Goal: Use online tool/utility: Utilize a website feature to perform a specific function

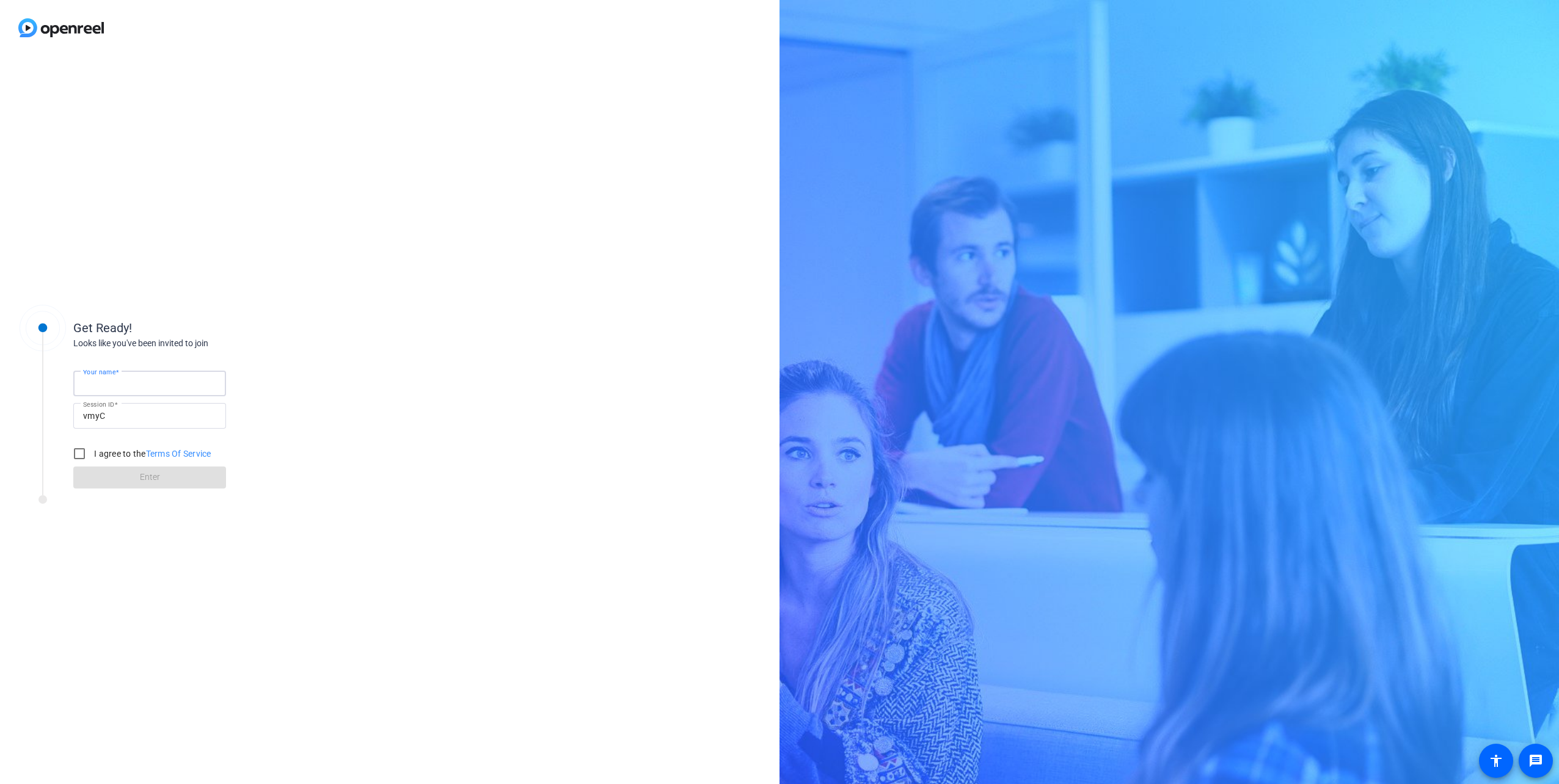
click at [160, 378] on input "Your name" at bounding box center [149, 383] width 133 height 14
type input "[PERSON_NAME]"
click at [79, 451] on input "I agree to the Terms Of Service" at bounding box center [79, 453] width 24 height 24
checkbox input "true"
click at [105, 481] on span at bounding box center [149, 477] width 153 height 29
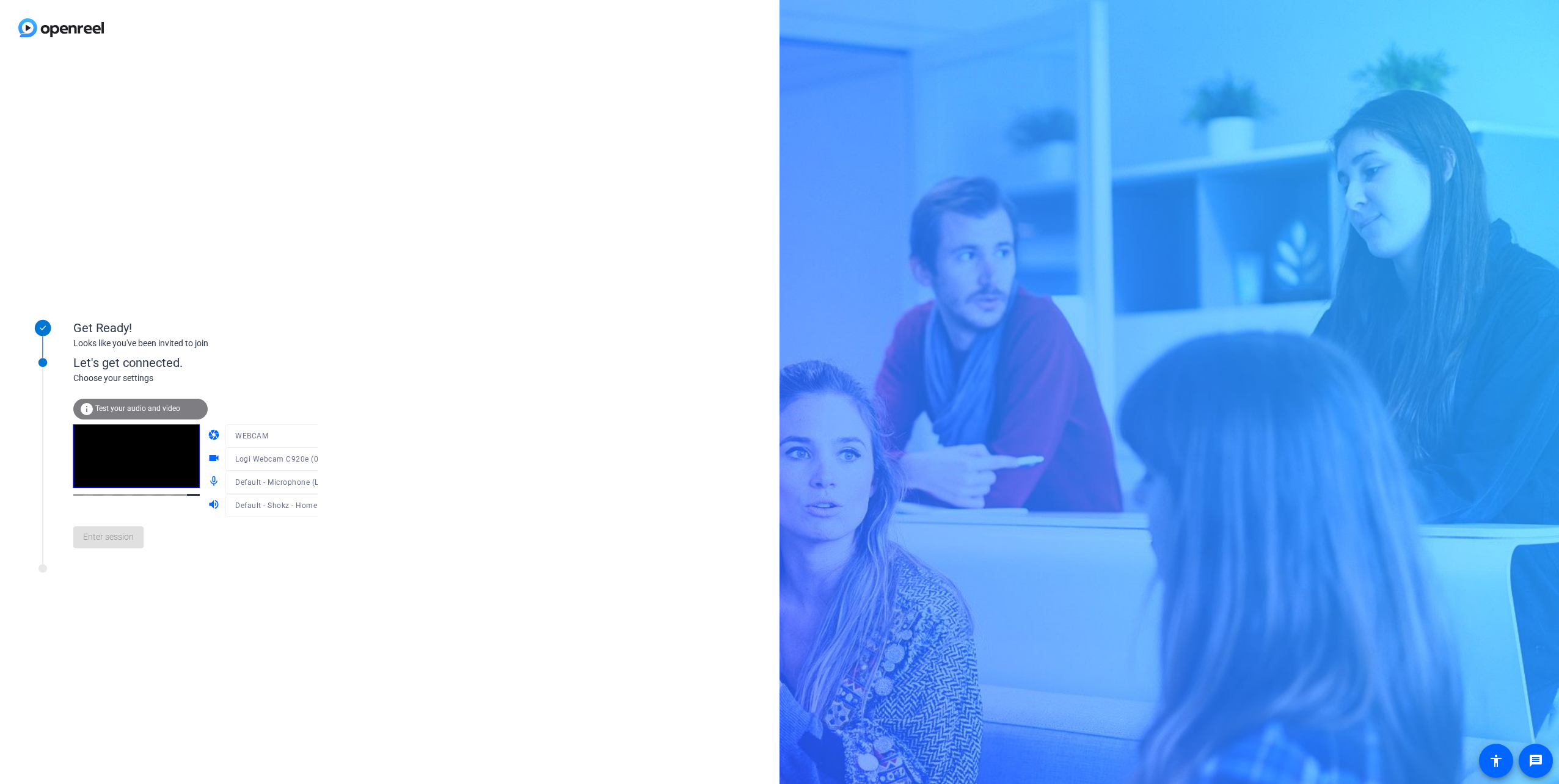
click at [143, 408] on span "Test your audio and video" at bounding box center [137, 408] width 85 height 8
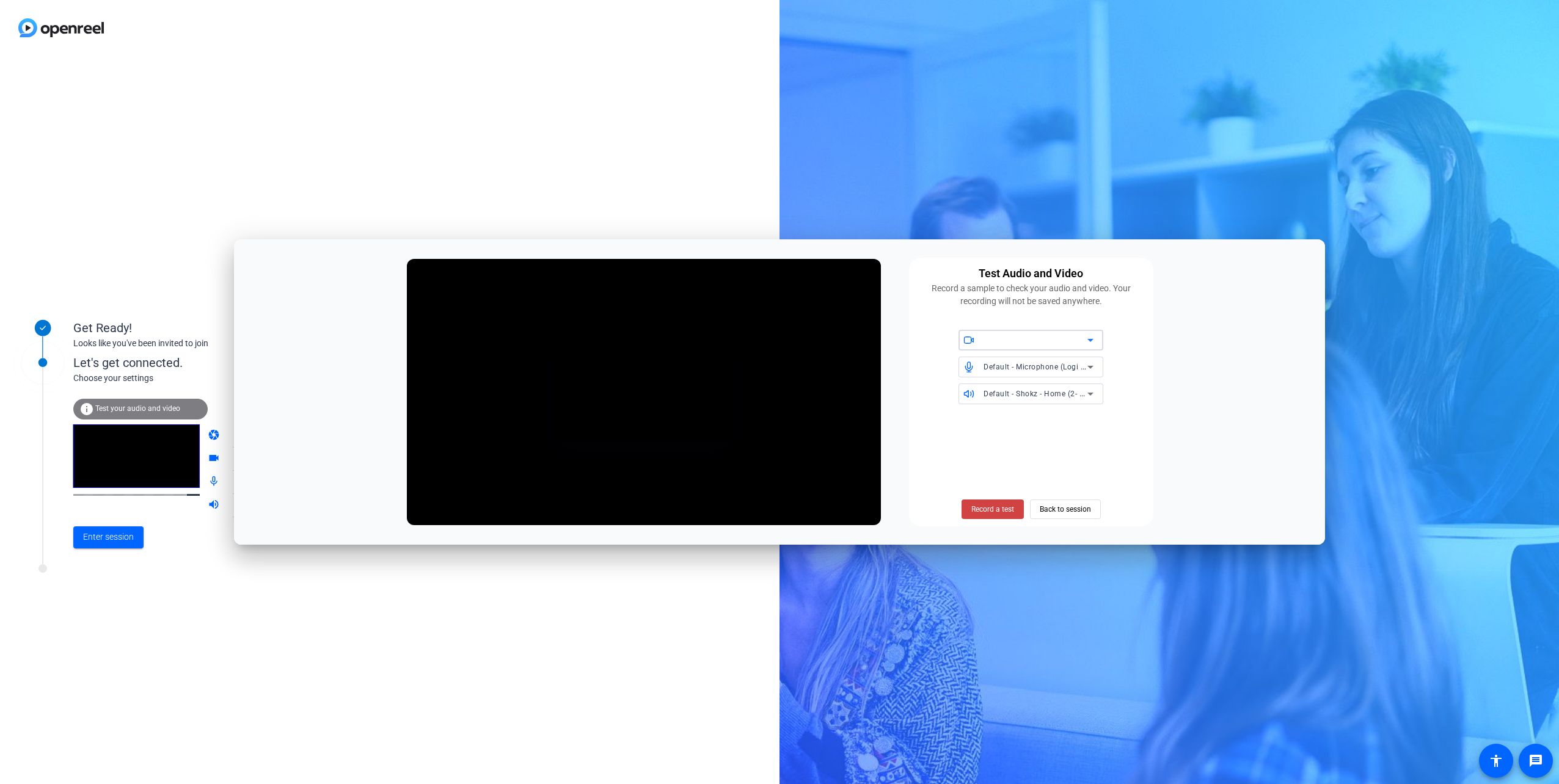
click at [1093, 369] on icon at bounding box center [1091, 367] width 14 height 14
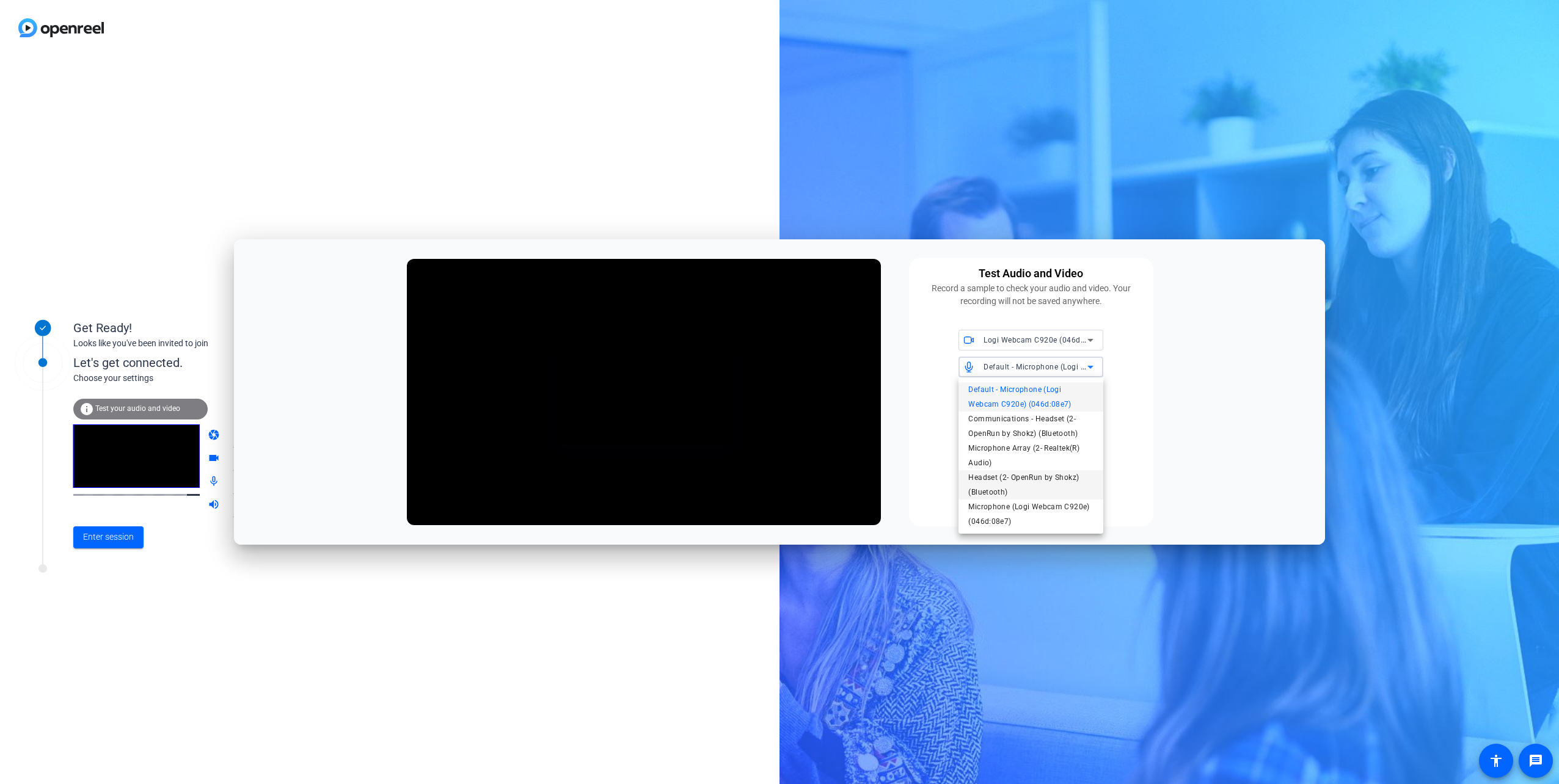
click at [1073, 478] on span "Headset (2- OpenRun by Shokz) (Bluetooth)" at bounding box center [1031, 485] width 126 height 29
click at [1090, 365] on icon at bounding box center [1091, 367] width 14 height 14
click at [1048, 434] on span "Communications - Headset (2- OpenRun by Shokz) (Bluetooth)" at bounding box center [1031, 426] width 126 height 29
click at [1005, 504] on span "Record a test" at bounding box center [992, 509] width 42 height 11
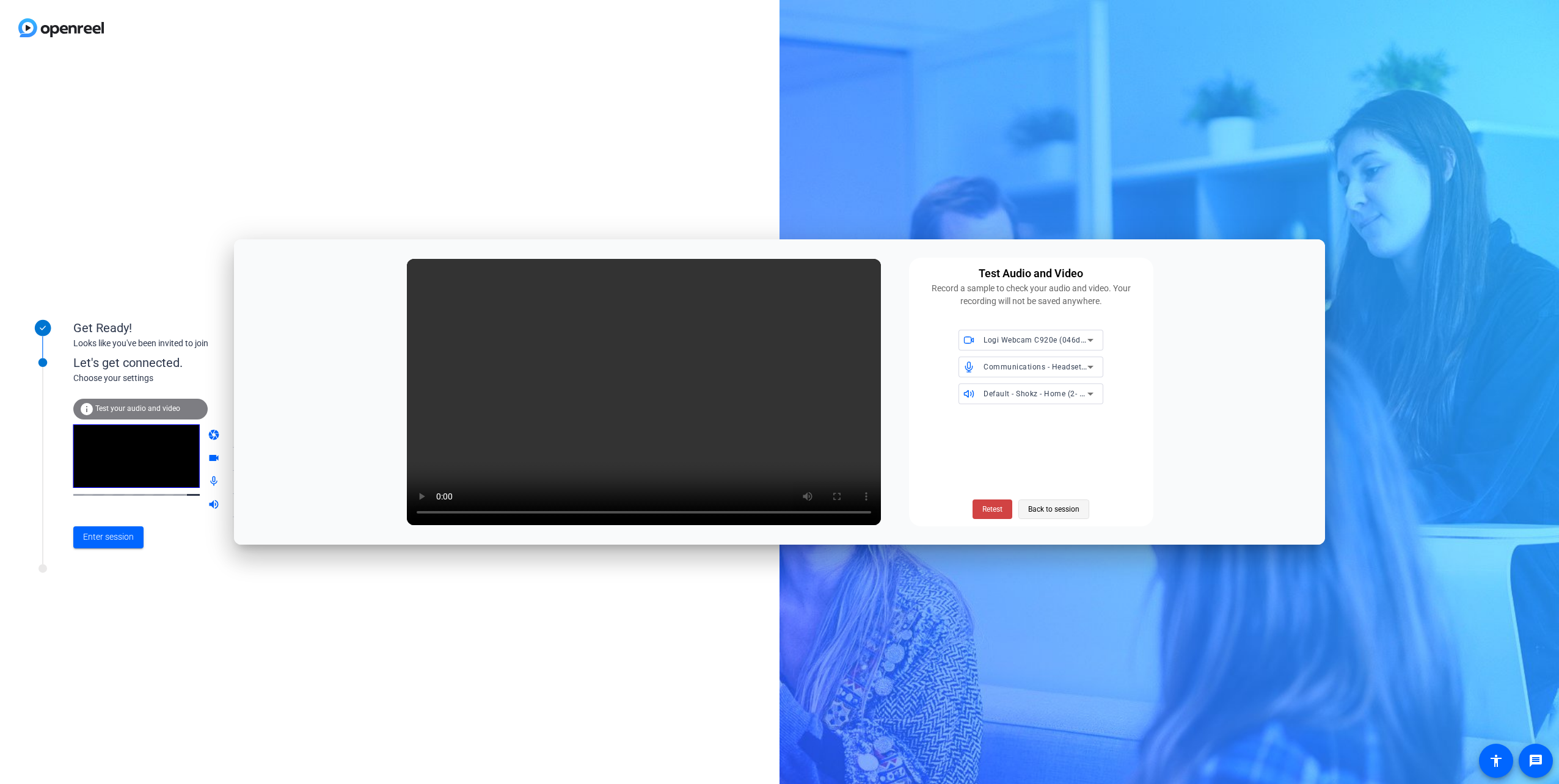
click at [1054, 505] on span "Back to session" at bounding box center [1054, 509] width 52 height 23
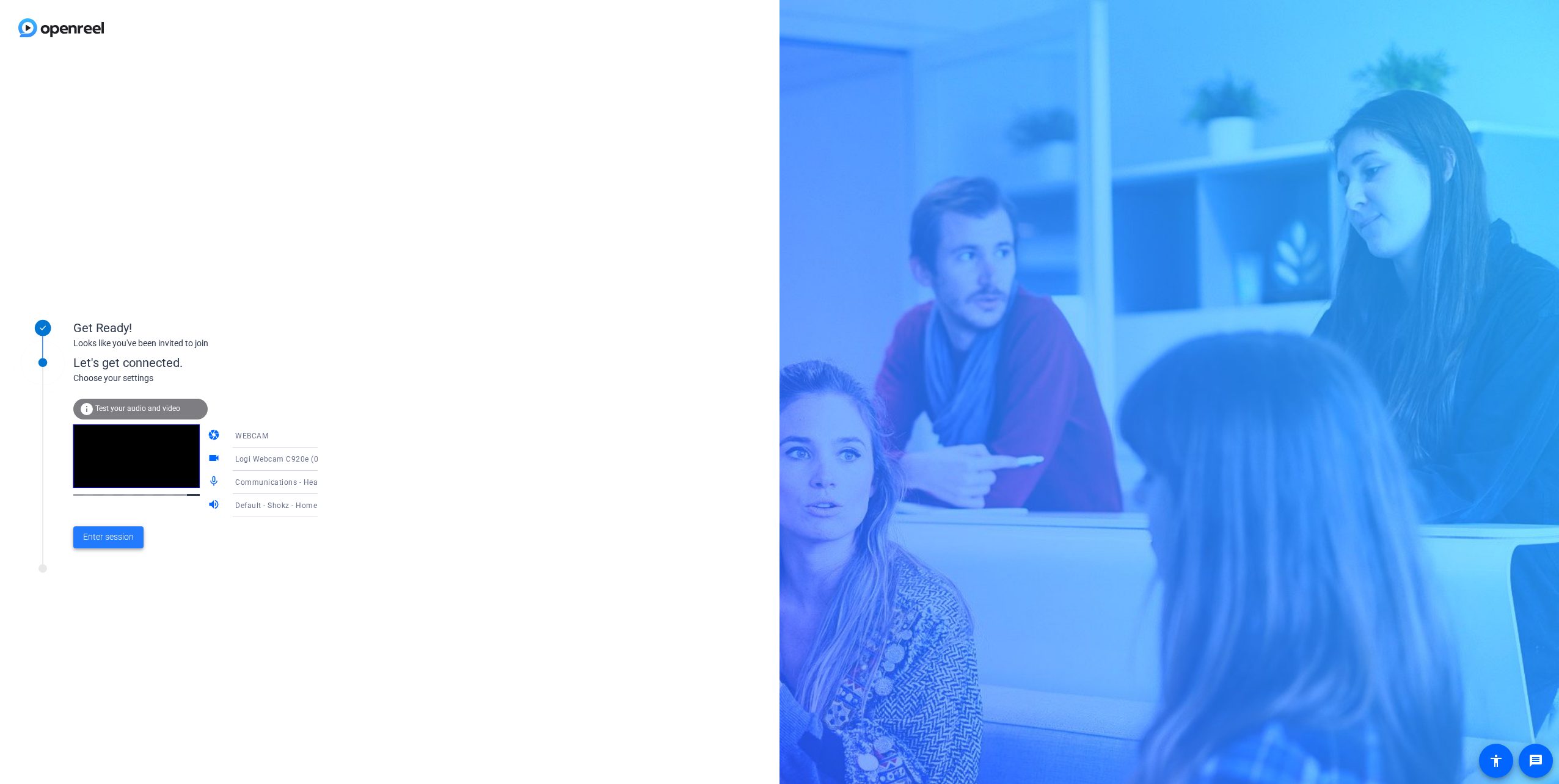
click at [118, 536] on span "Enter session" at bounding box center [108, 537] width 51 height 13
